Goal: Task Accomplishment & Management: Use online tool/utility

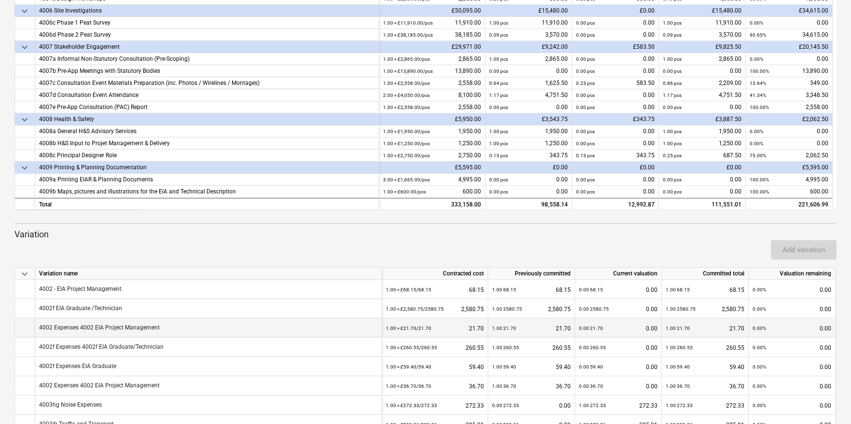
scroll to position [269, 0]
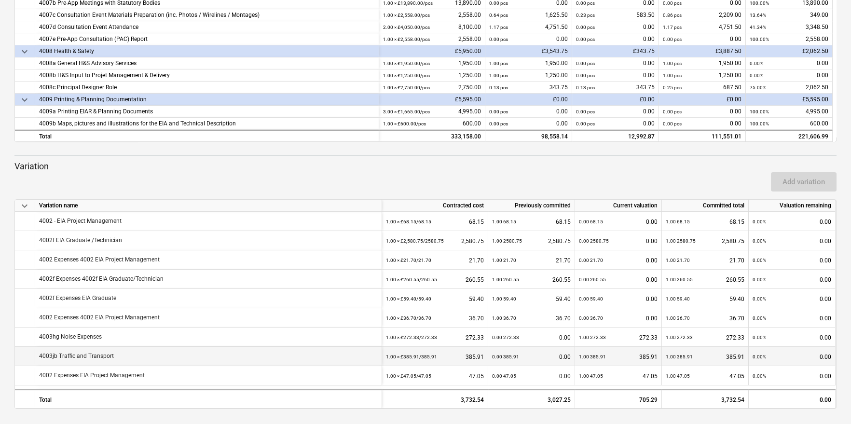
click at [517, 358] on div "0.00 385.91 0.00" at bounding box center [531, 357] width 79 height 20
click at [468, 355] on div "1.00 × £385.91 / 385.91 385.91" at bounding box center [435, 357] width 98 height 20
click at [534, 360] on div "0.00 385.91 0.00" at bounding box center [531, 357] width 79 height 20
click at [472, 359] on div "1.00 × £385.91 / 385.91 385.91" at bounding box center [435, 357] width 98 height 20
drag, startPoint x: 485, startPoint y: 357, endPoint x: 465, endPoint y: 356, distance: 20.3
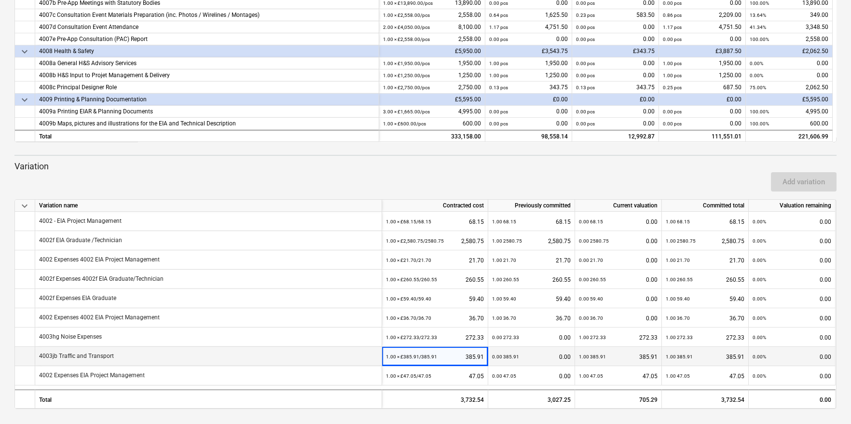
click at [465, 356] on div "1.00 × £385.91 / 385.91 385.91" at bounding box center [435, 356] width 106 height 19
click at [534, 355] on div "0.00 385.91 0.00" at bounding box center [531, 357] width 79 height 20
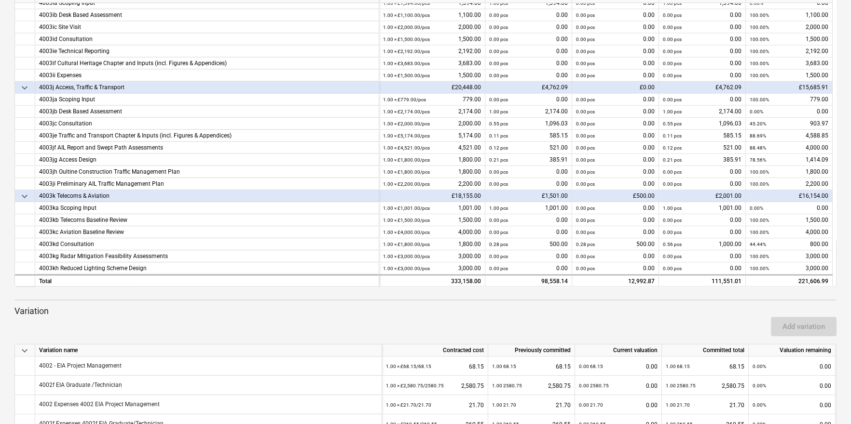
scroll to position [597, 0]
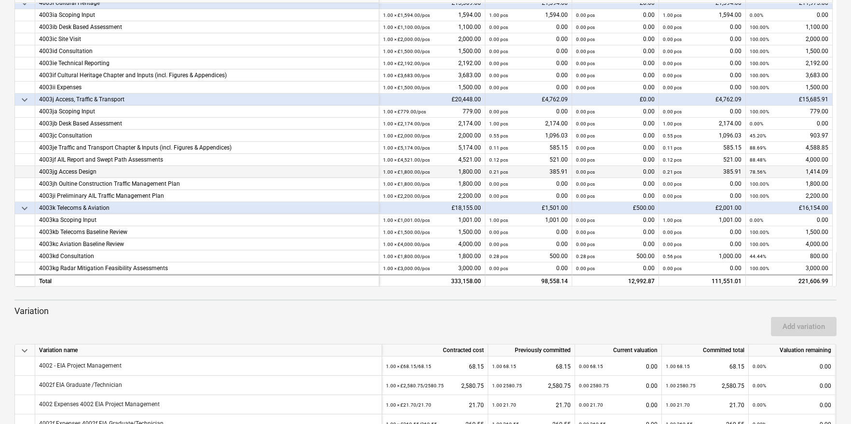
click at [558, 171] on div "0.21 pcs 385.91" at bounding box center [528, 172] width 79 height 12
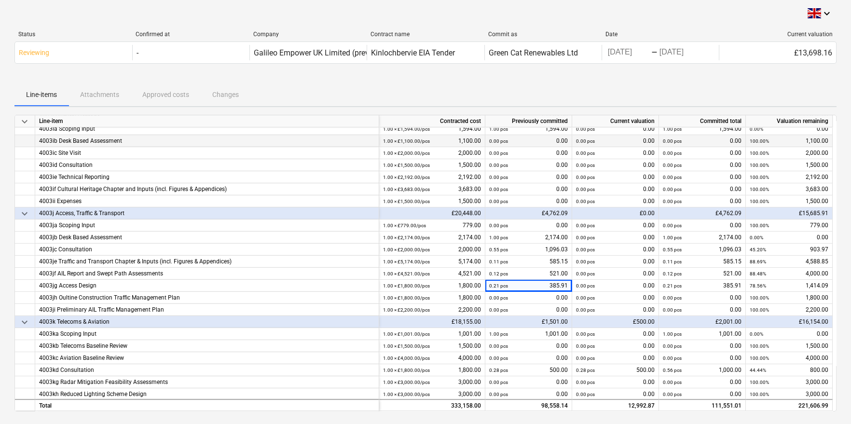
scroll to position [627, 0]
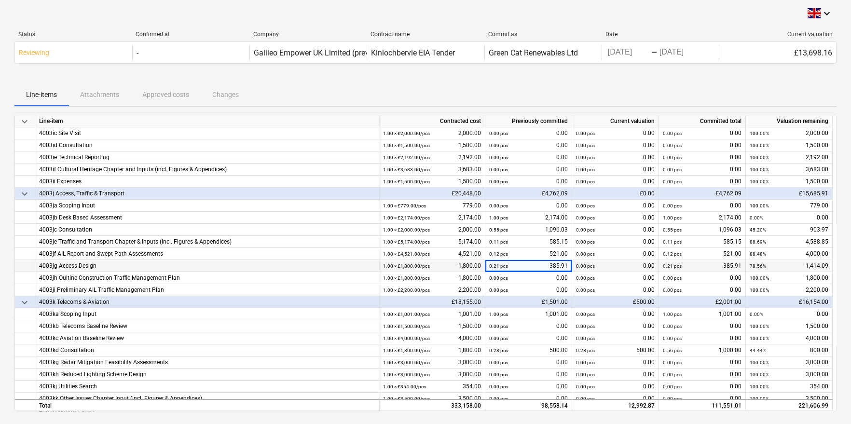
click at [605, 261] on div "0.00 pcs 0.00" at bounding box center [615, 266] width 79 height 12
click at [611, 267] on div "0.00 pcs 0.00" at bounding box center [615, 266] width 79 height 12
click at [613, 266] on div "0.00 pcs 0.00" at bounding box center [615, 266] width 79 height 12
click at [616, 262] on div "0.00 pcs 0.00" at bounding box center [615, 266] width 79 height 12
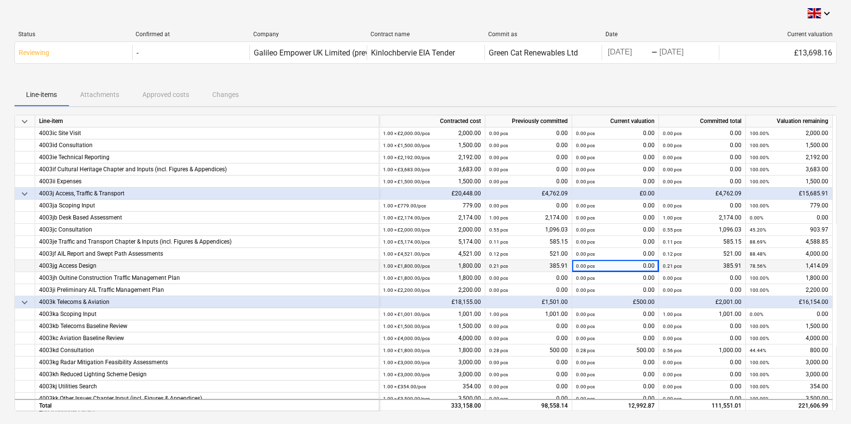
click at [616, 262] on div "0.00 pcs 0.00" at bounding box center [615, 266] width 79 height 12
click at [615, 264] on div "0.00 pcs 0.00" at bounding box center [615, 266] width 79 height 12
click at [645, 264] on div "0.00 pcs 0.00" at bounding box center [615, 266] width 79 height 12
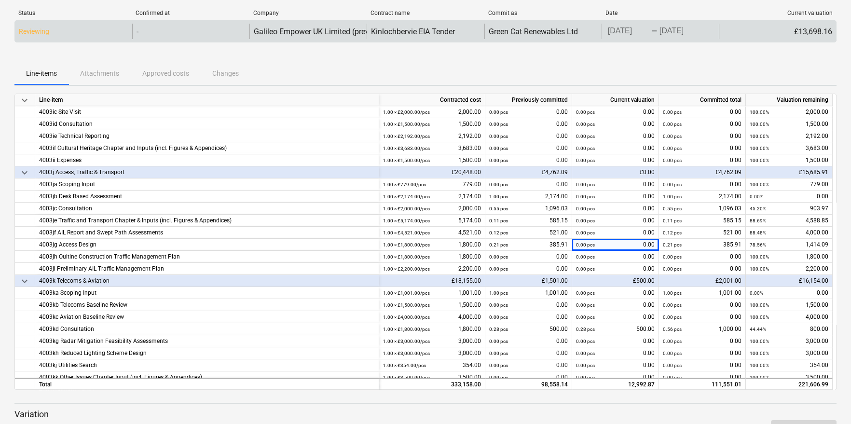
scroll to position [0, 0]
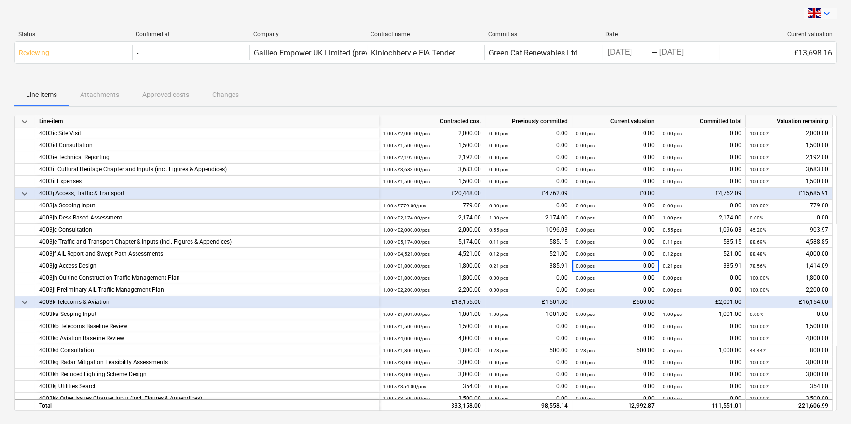
click at [825, 13] on icon "keyboard_arrow_down" at bounding box center [827, 14] width 12 height 12
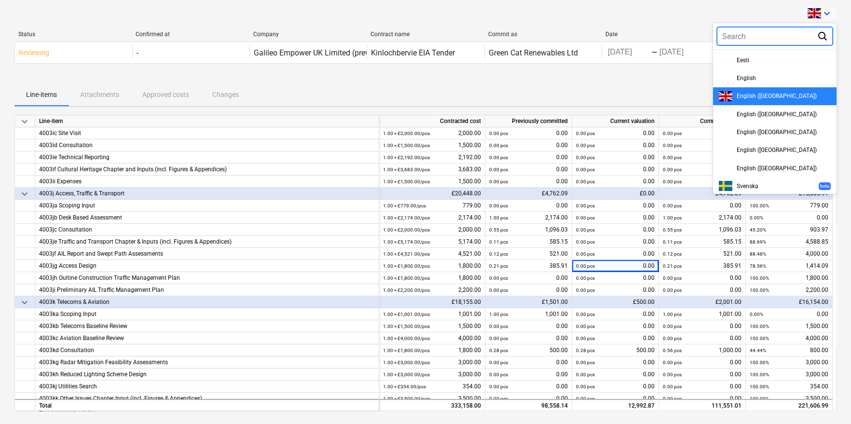
click at [752, 93] on span "English ([GEOGRAPHIC_DATA])" at bounding box center [776, 96] width 80 height 7
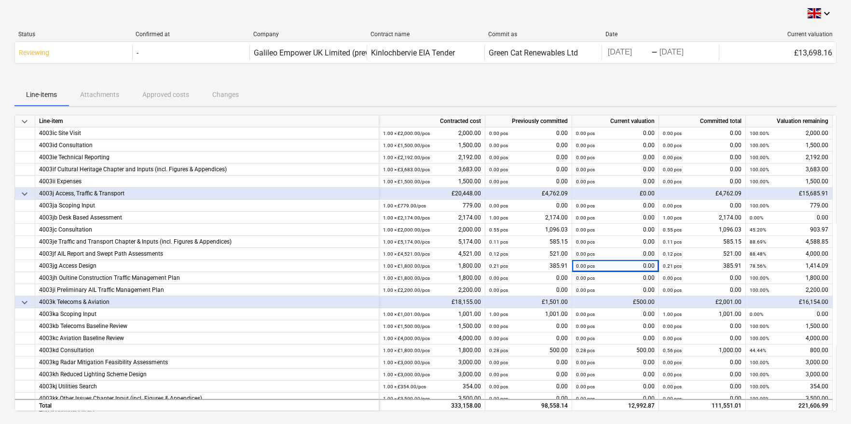
click at [613, 75] on div at bounding box center [425, 79] width 822 height 8
